Goal: Task Accomplishment & Management: Manage account settings

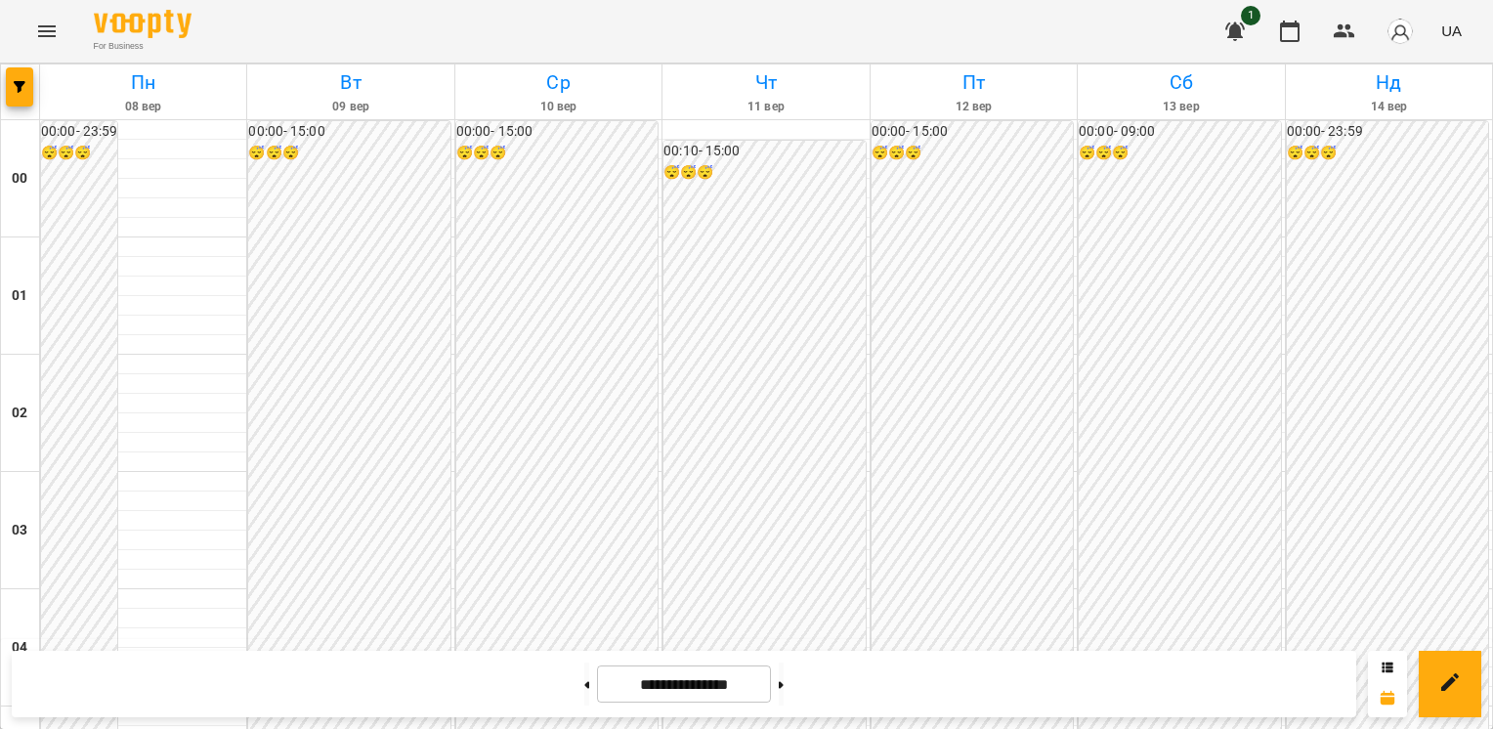
scroll to position [1053, 0]
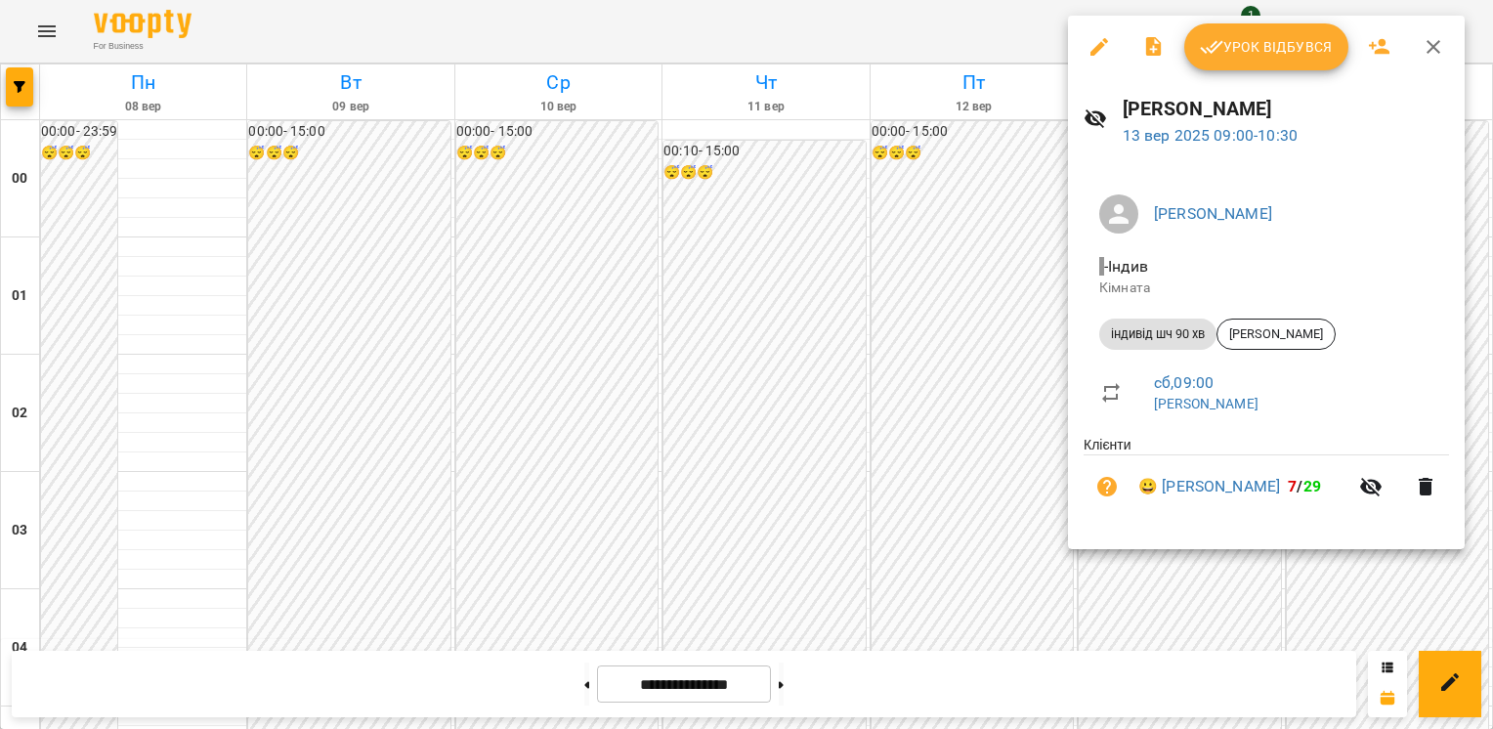
click at [1270, 44] on span "Урок відбувся" at bounding box center [1266, 46] width 133 height 23
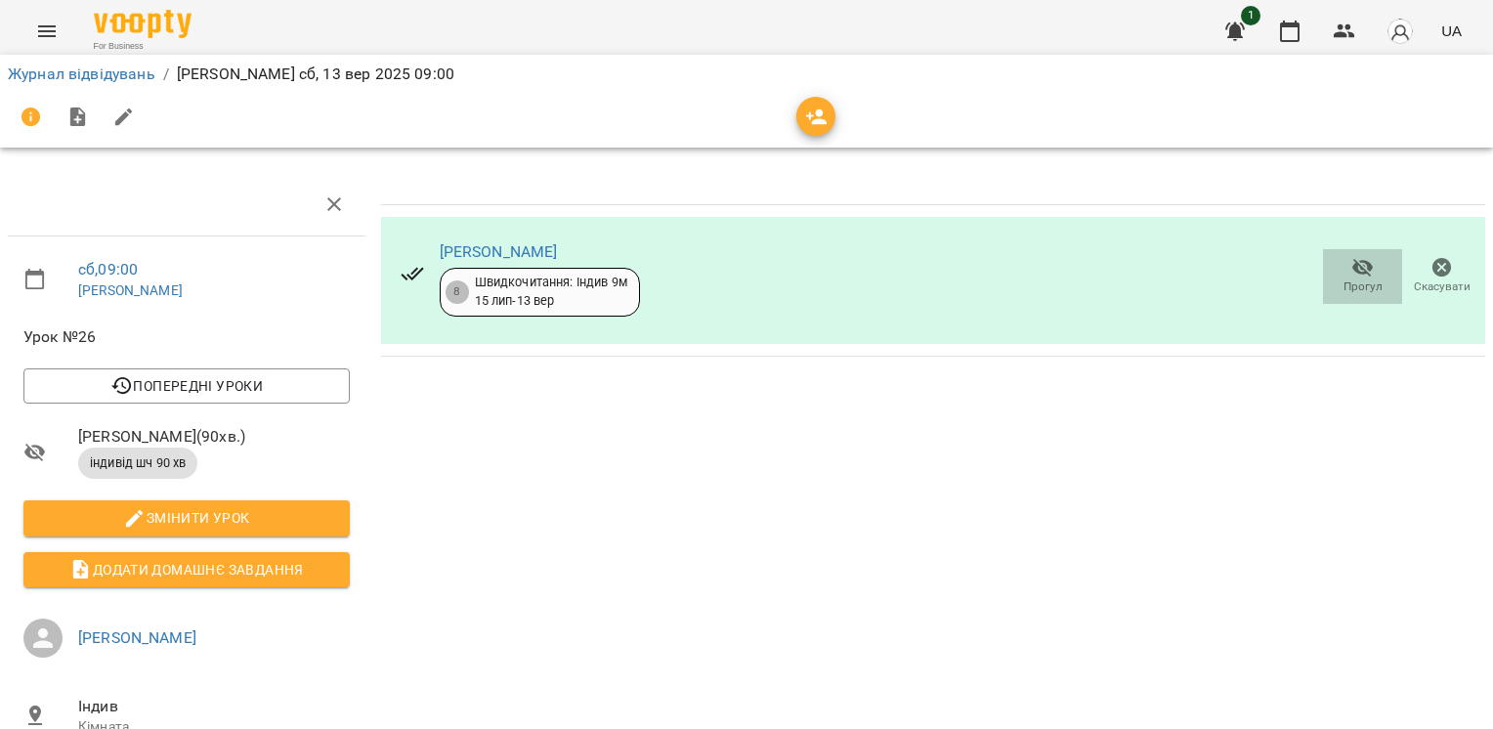
click at [1352, 265] on icon "button" at bounding box center [1363, 267] width 23 height 23
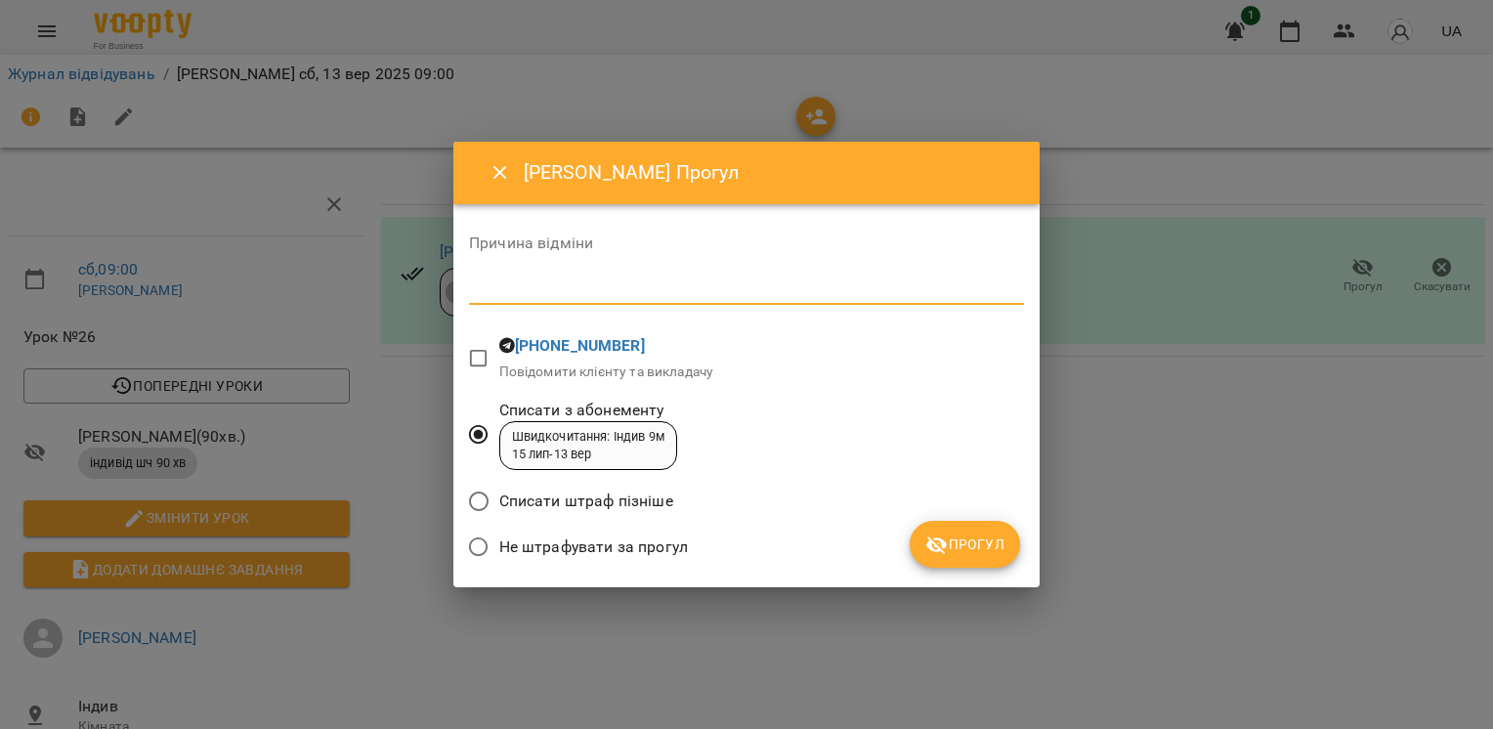
click at [505, 283] on textarea at bounding box center [746, 289] width 555 height 19
type textarea "*******"
click at [974, 544] on span "Прогул" at bounding box center [965, 544] width 79 height 23
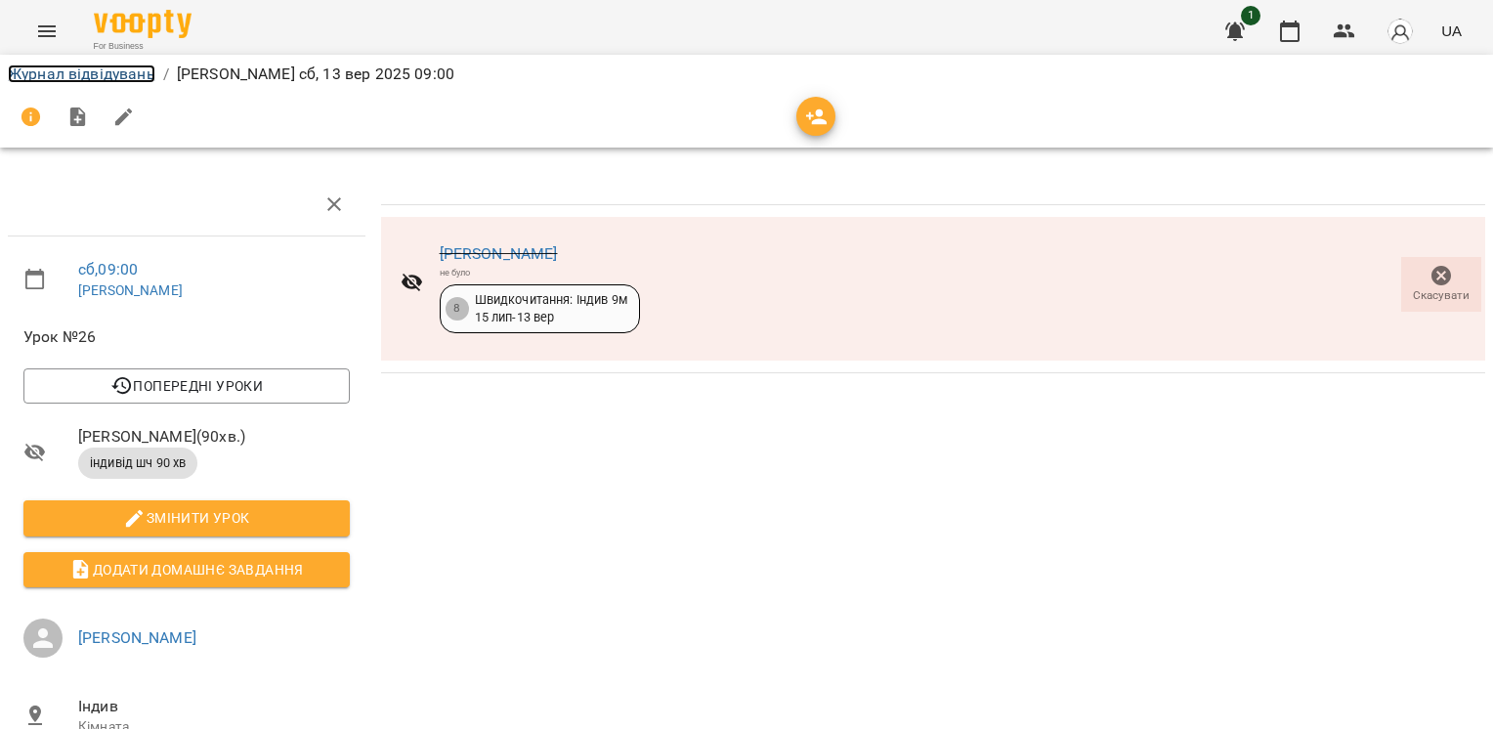
click at [82, 73] on link "Журнал відвідувань" at bounding box center [82, 74] width 148 height 19
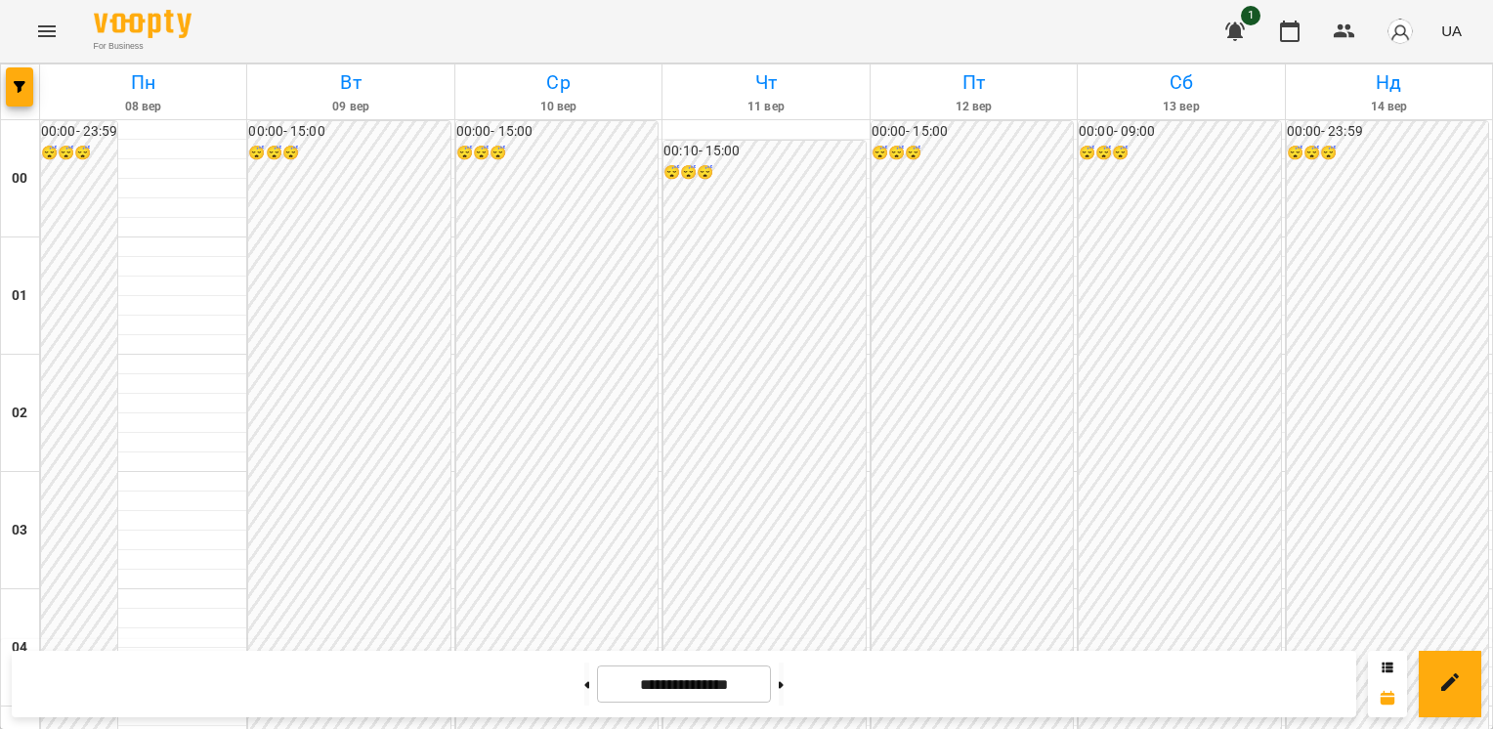
scroll to position [977, 0]
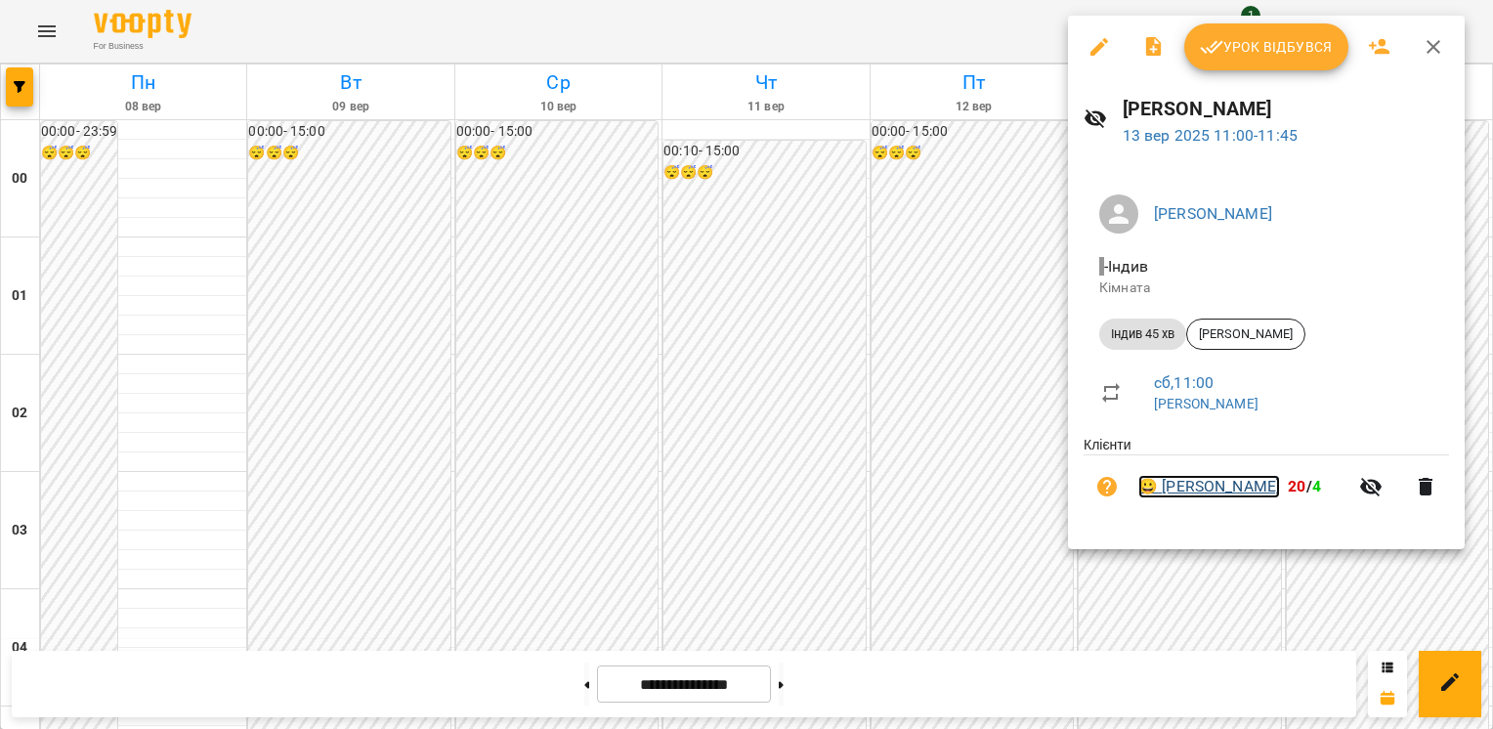
click at [1195, 483] on link "😀 [PERSON_NAME]" at bounding box center [1210, 486] width 142 height 23
